Goal: Information Seeking & Learning: Learn about a topic

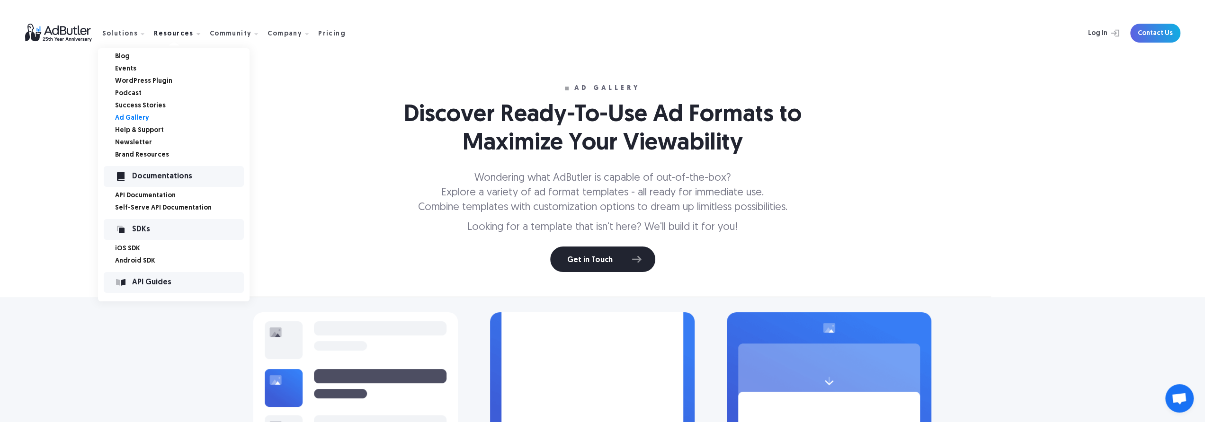
click at [128, 70] on link "Events" at bounding box center [182, 69] width 134 height 7
